Goal: Check status: Check status

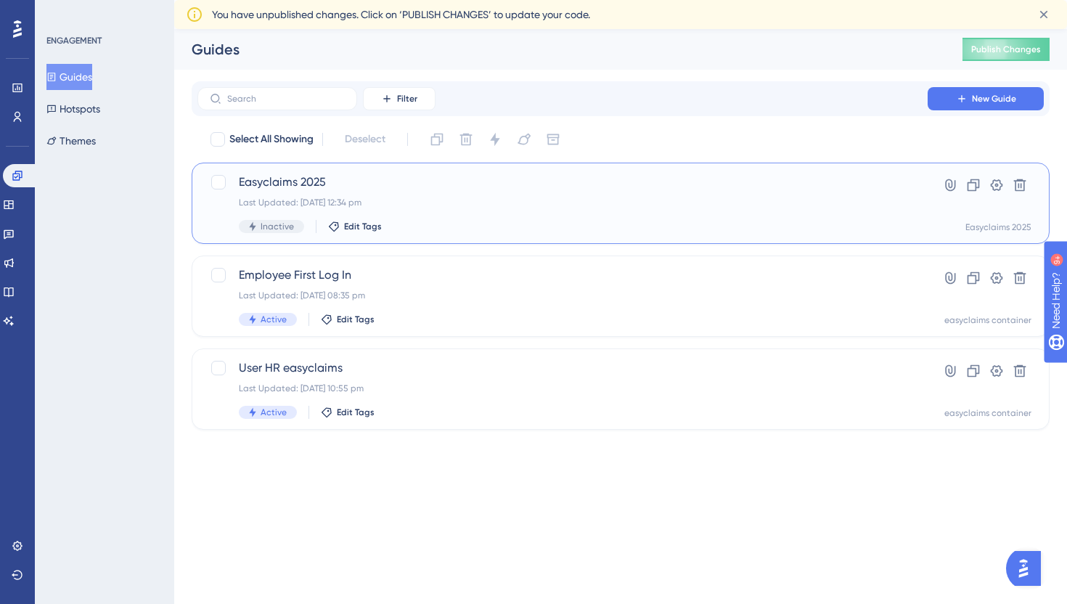
click at [396, 199] on div "Last Updated: [DATE] 12:34 pm" at bounding box center [563, 203] width 648 height 12
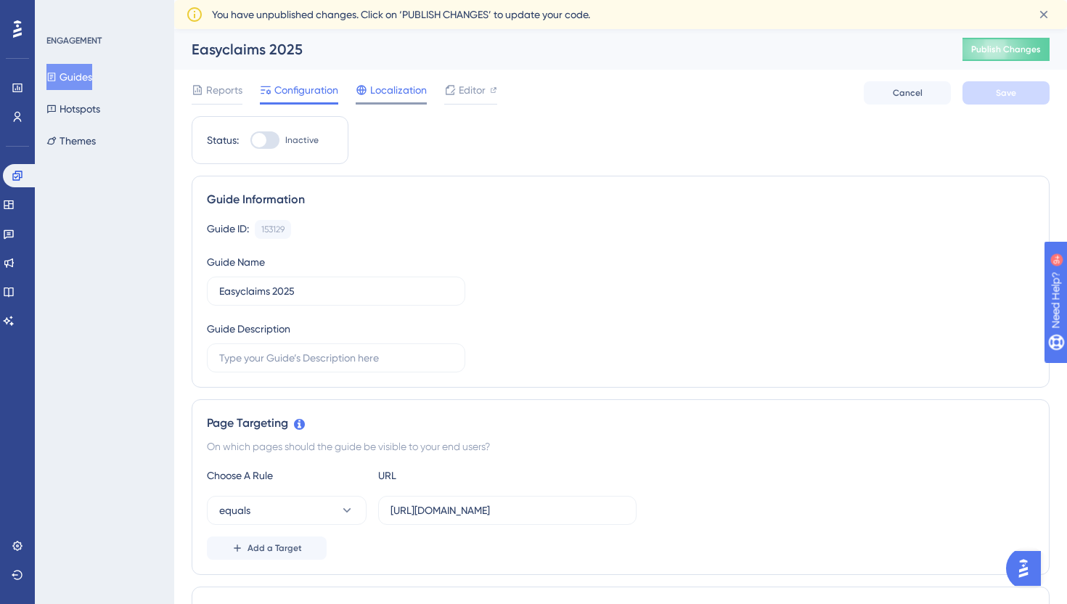
click at [401, 104] on div at bounding box center [391, 103] width 71 height 2
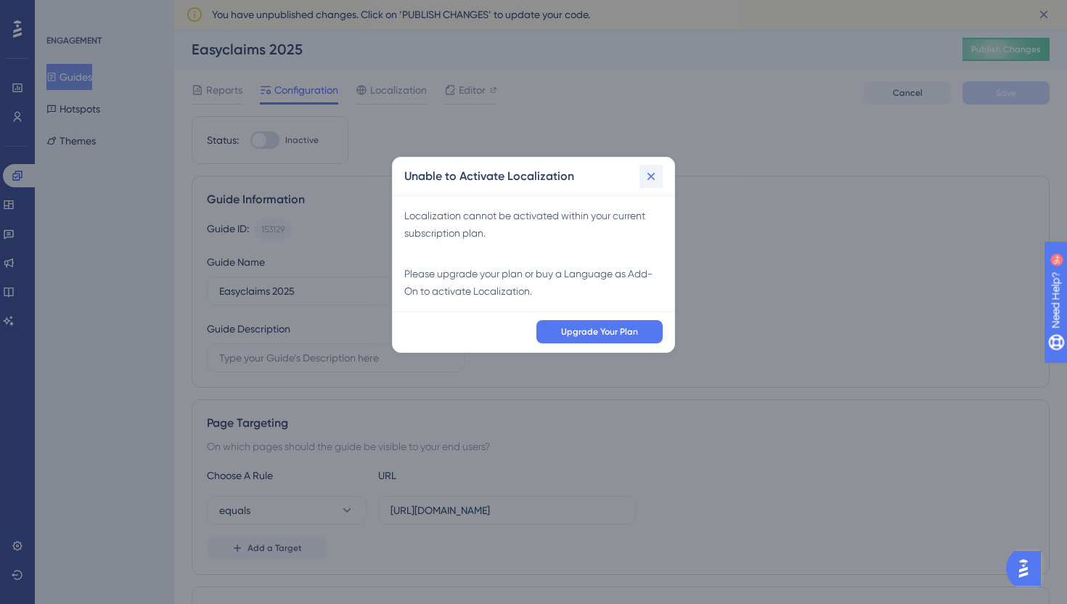
click at [647, 178] on icon at bounding box center [651, 176] width 15 height 15
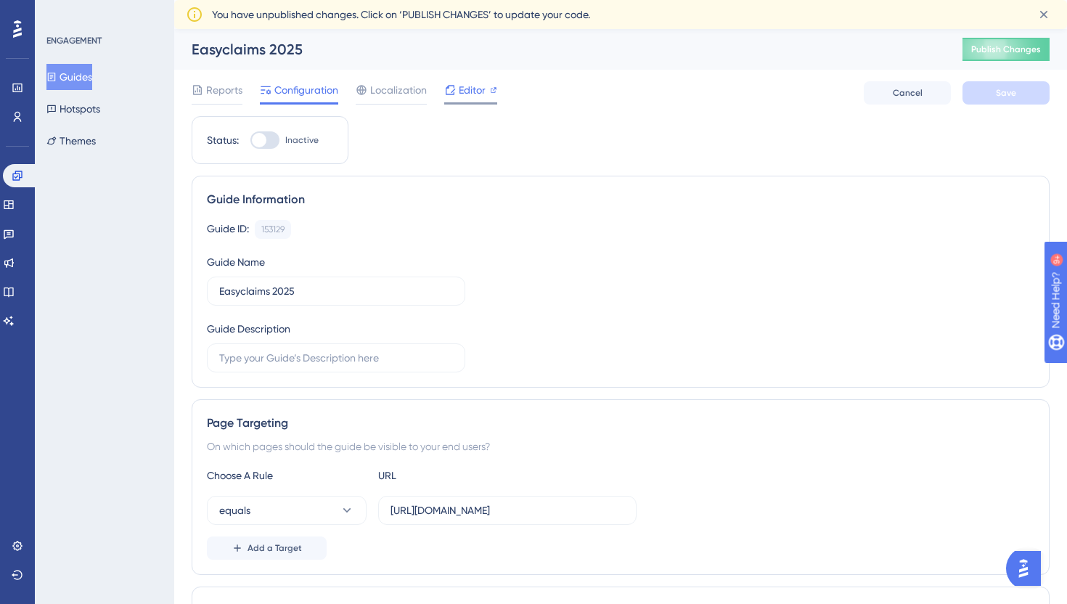
click at [479, 97] on span "Editor" at bounding box center [472, 89] width 27 height 17
click at [210, 92] on span "Reports" at bounding box center [224, 89] width 36 height 17
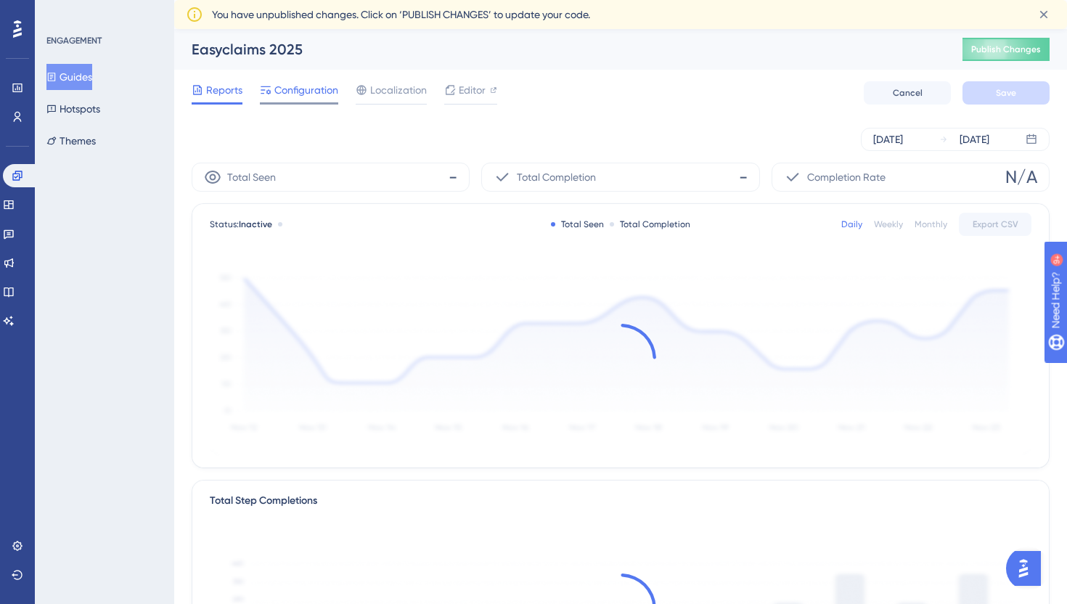
click at [291, 94] on span "Configuration" at bounding box center [306, 89] width 64 height 17
